Goal: Task Accomplishment & Management: Manage account settings

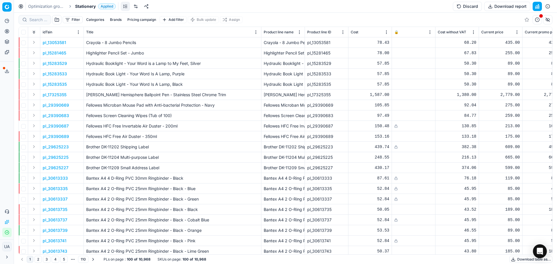
click at [94, 8] on span "Stationery" at bounding box center [85, 6] width 21 height 6
click at [89, 28] on span "Office" at bounding box center [86, 27] width 14 height 6
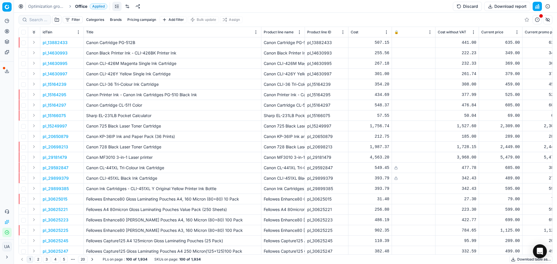
click at [468, 7] on button "Discard" at bounding box center [467, 6] width 29 height 9
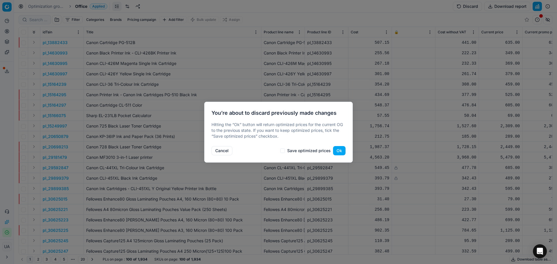
click at [337, 153] on button "Ok" at bounding box center [339, 150] width 12 height 9
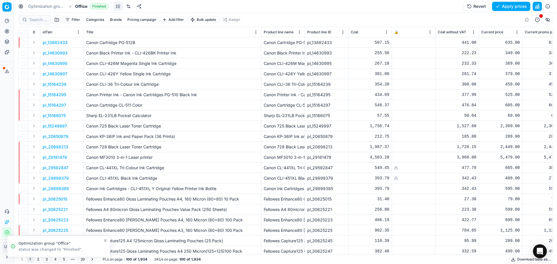
click at [83, 10] on div "Optimization groups Office Finished Revert Apply prices" at bounding box center [285, 6] width 543 height 13
click at [129, 7] on link at bounding box center [128, 6] width 9 height 9
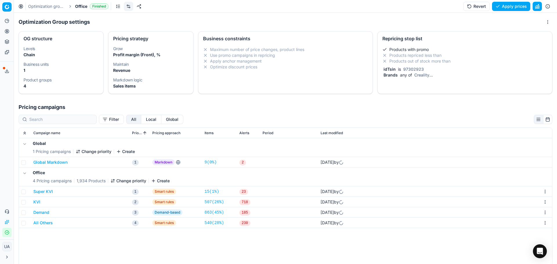
click at [453, 80] on div "Products with promo Products repriced less than Products out of stock more than…" at bounding box center [465, 63] width 174 height 38
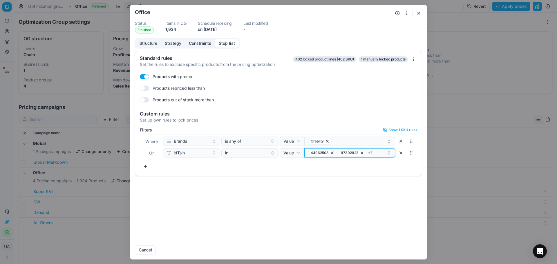
click at [373, 154] on div "44962508 97302923 + 7" at bounding box center [347, 152] width 79 height 7
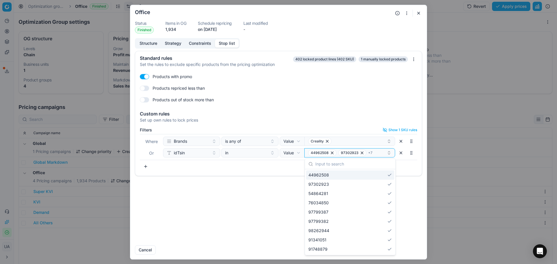
click at [350, 166] on input "text" at bounding box center [353, 164] width 77 height 12
type input "76763696"
click at [324, 175] on span "76763696" at bounding box center [318, 175] width 20 height 6
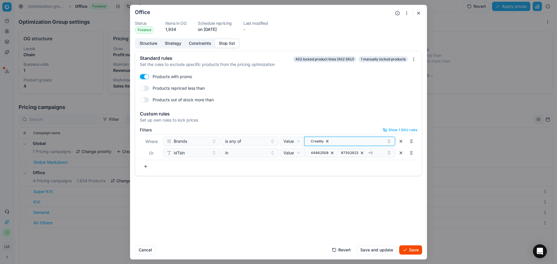
drag, startPoint x: 344, startPoint y: 139, endPoint x: 347, endPoint y: 140, distance: 3.0
click at [347, 140] on div "Creality" at bounding box center [347, 141] width 79 height 7
click at [298, 208] on div "Standard rules Set the rules to exclude specific products from the pricing opti…" at bounding box center [278, 146] width 297 height 190
click at [421, 249] on button "Save" at bounding box center [410, 249] width 23 height 9
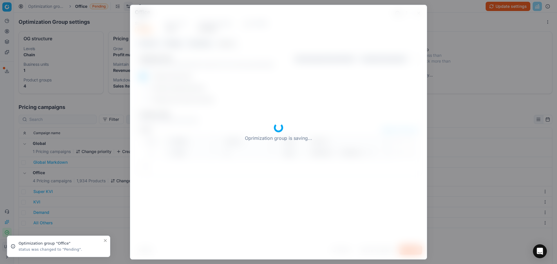
click at [383, 250] on form "Oprimization group is saving... Office Status Pending Items in OG 1,934 Schedul…" at bounding box center [278, 132] width 297 height 254
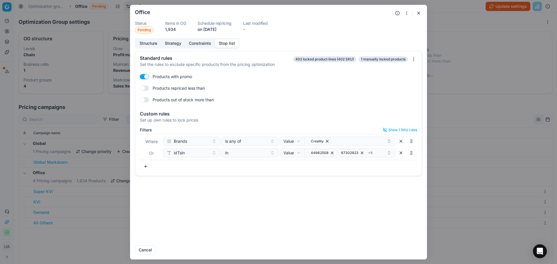
click at [420, 13] on button "button" at bounding box center [418, 13] width 7 height 7
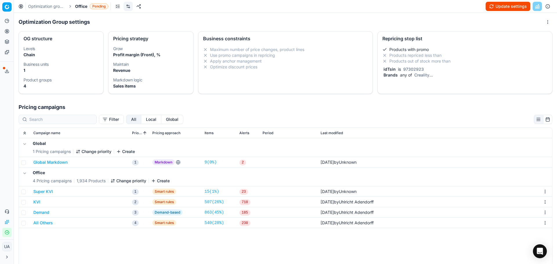
drag, startPoint x: 506, startPoint y: 8, endPoint x: 504, endPoint y: 16, distance: 8.7
click at [506, 8] on button "Update settings" at bounding box center [508, 6] width 45 height 9
